Goal: Information Seeking & Learning: Learn about a topic

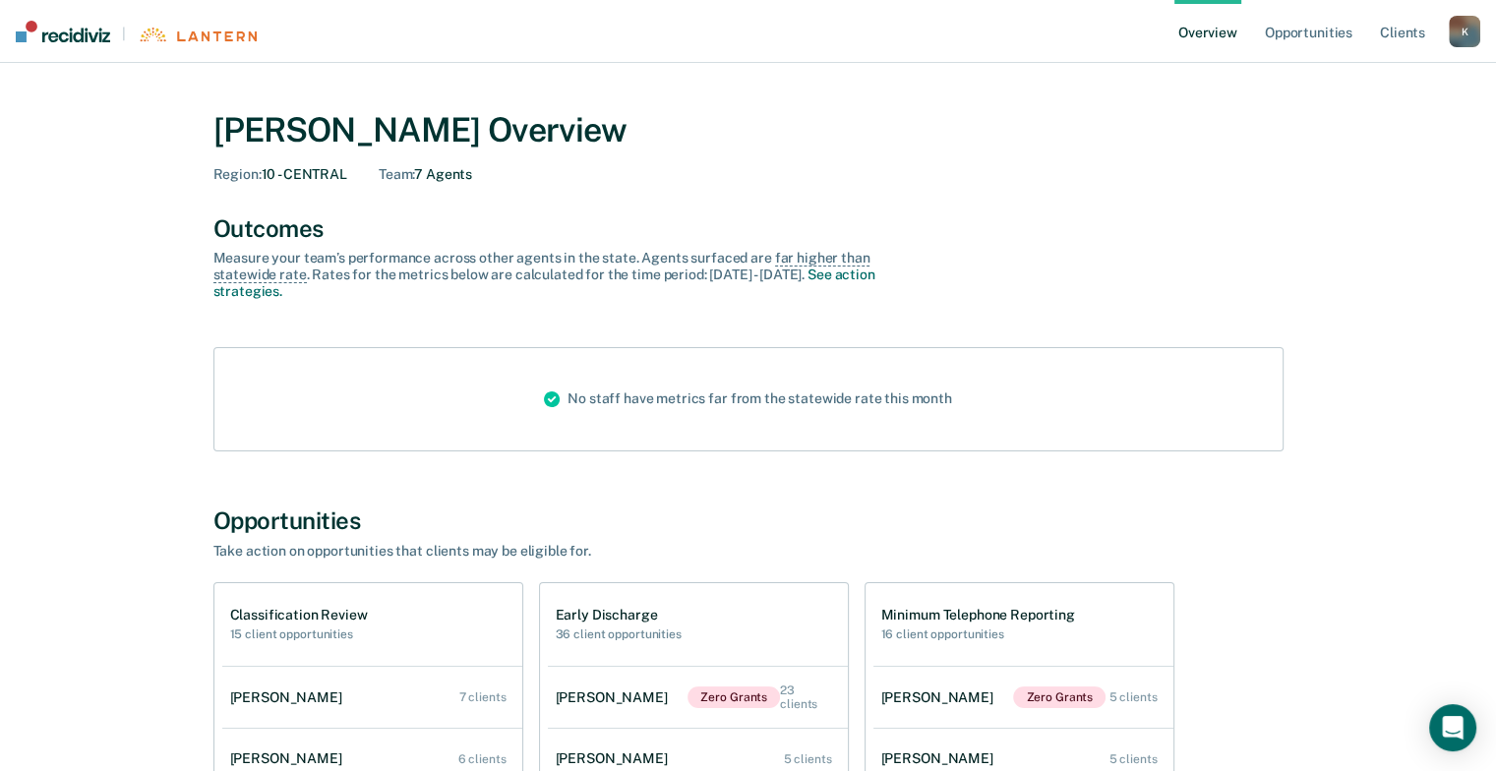
scroll to position [674, 0]
